Goal: Transaction & Acquisition: Purchase product/service

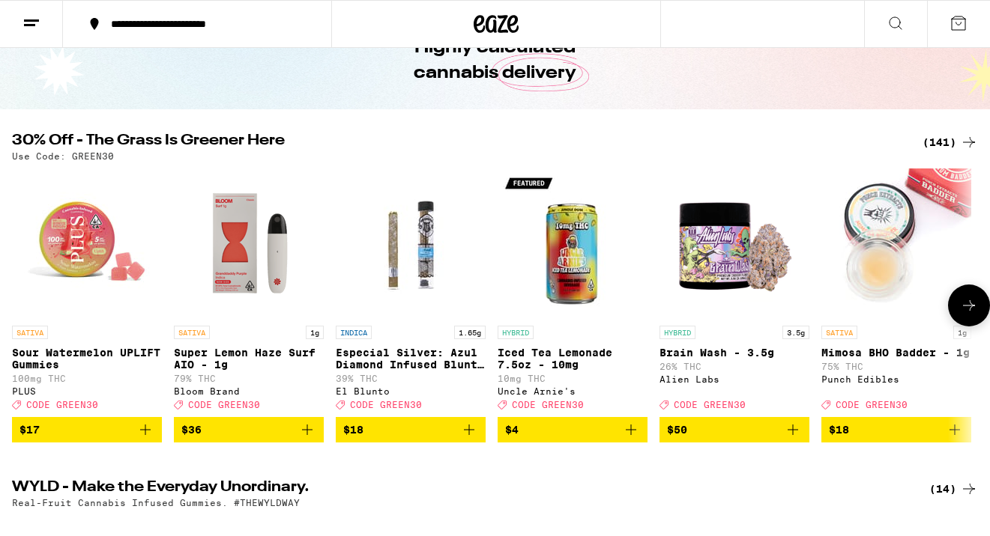
scroll to position [55, 0]
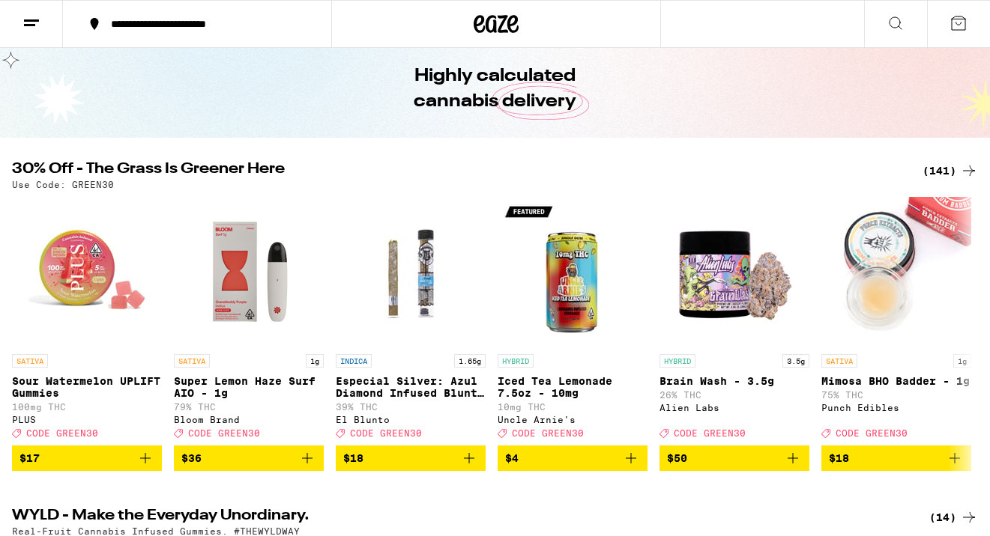
click at [932, 168] on div "(141)" at bounding box center [949, 171] width 55 height 18
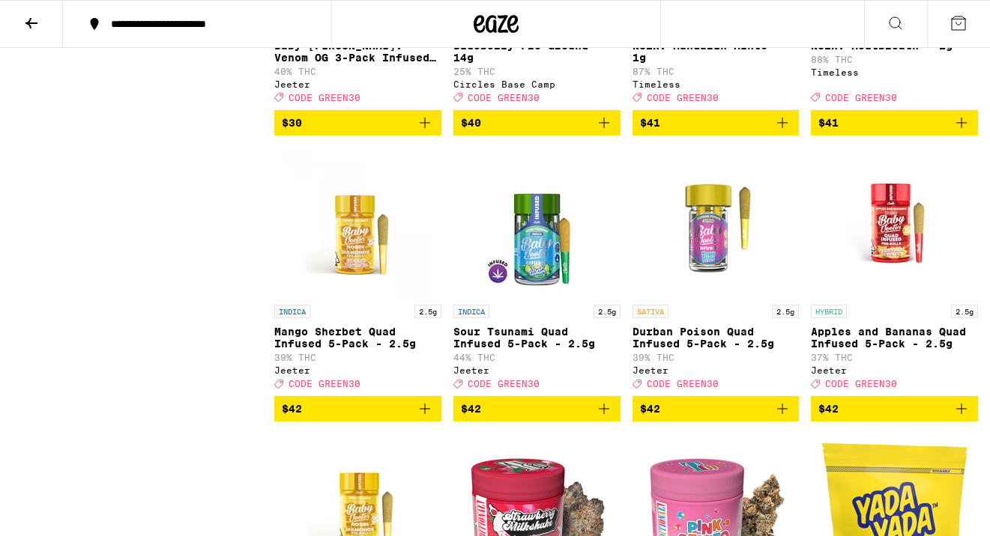
scroll to position [8148, 0]
